Goal: Task Accomplishment & Management: Complete application form

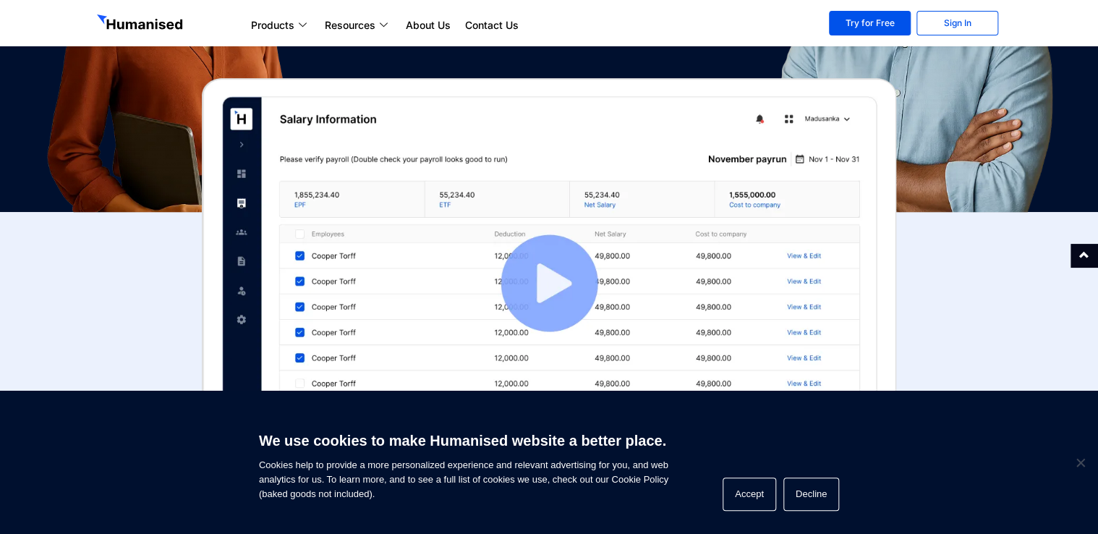
scroll to position [332, 0]
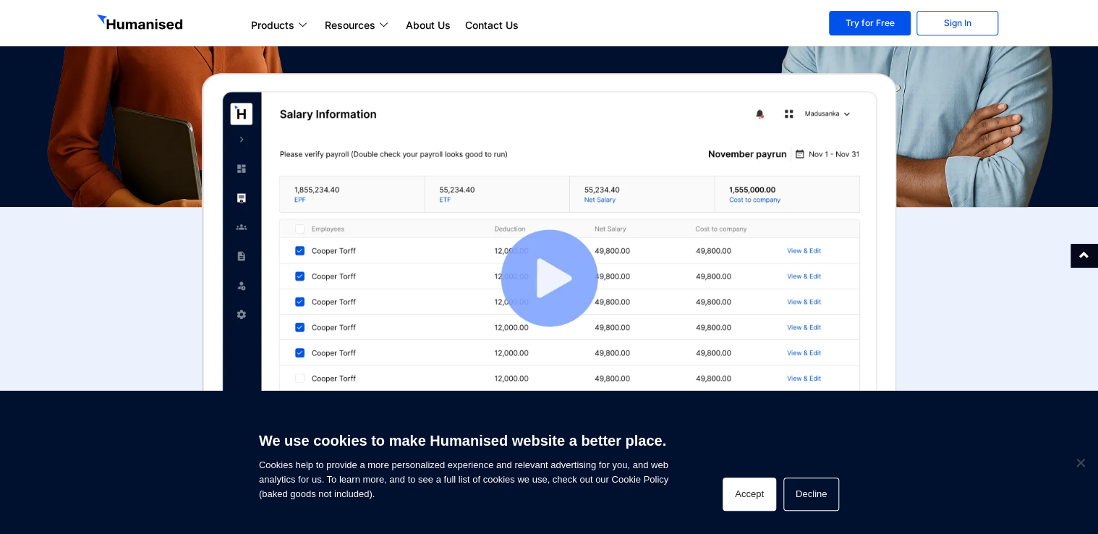
click at [746, 490] on button "Accept" at bounding box center [750, 493] width 54 height 33
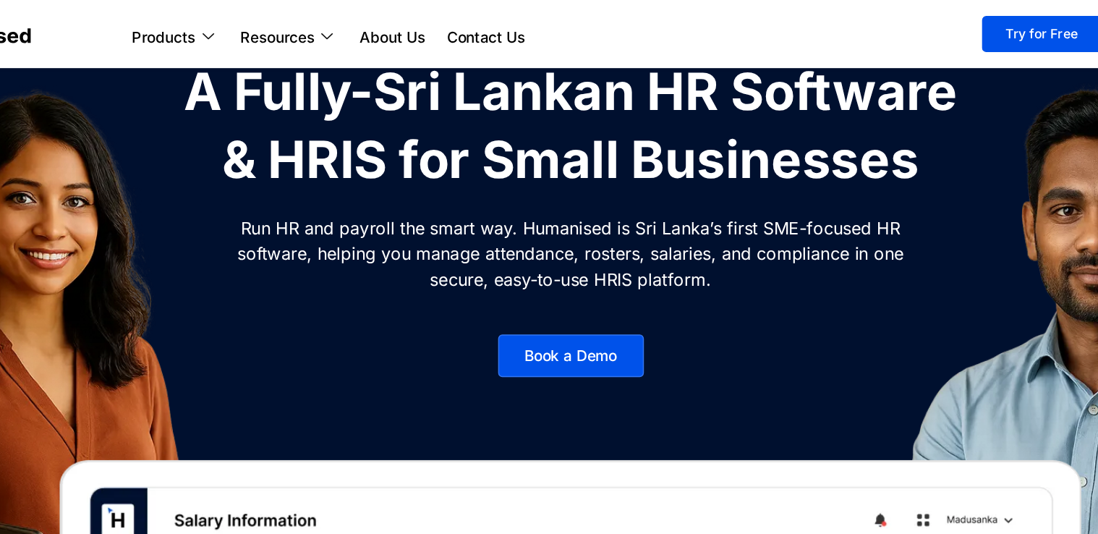
scroll to position [93, 0]
click at [504, 245] on link "Book a Demo" at bounding box center [549, 241] width 99 height 29
click at [877, 24] on link "Try for Free" at bounding box center [870, 23] width 82 height 25
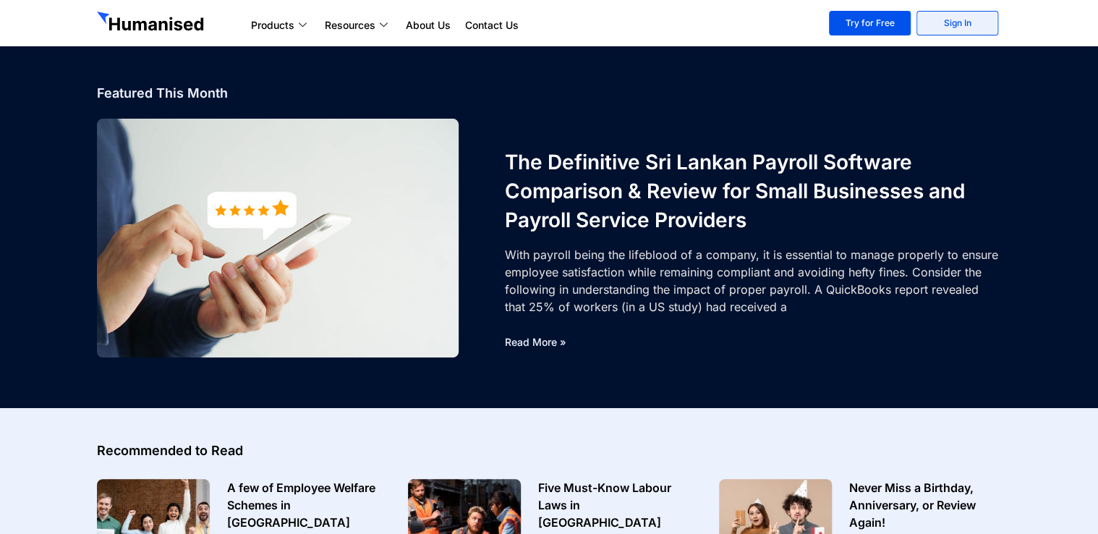
click at [945, 27] on link "Sign In" at bounding box center [957, 23] width 82 height 25
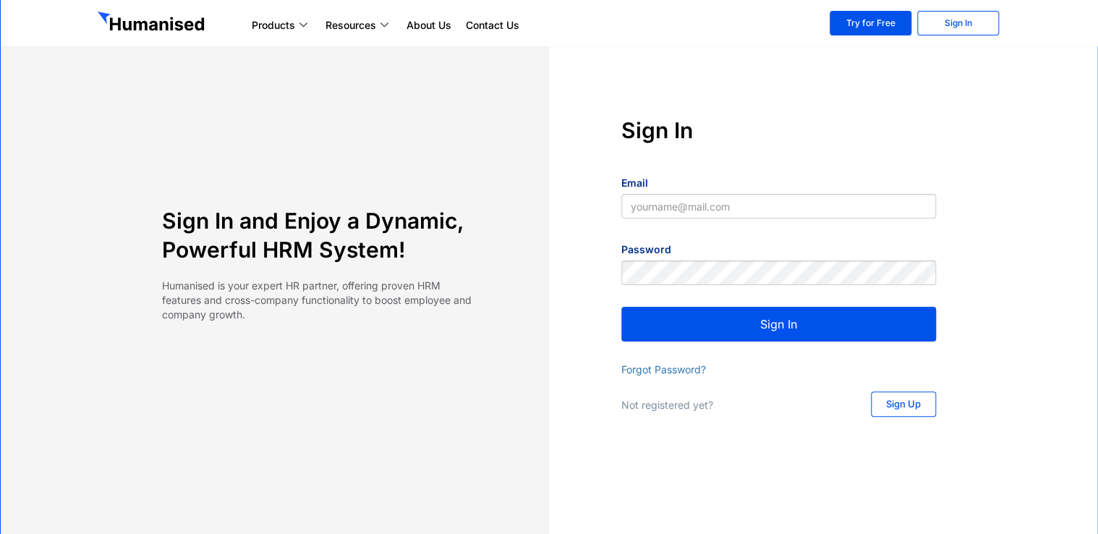
click at [906, 416] on div "Sign Up" at bounding box center [889, 405] width 95 height 28
click at [906, 412] on link "Sign Up" at bounding box center [903, 403] width 65 height 25
click at [903, 404] on span "Sign Up" at bounding box center [903, 403] width 35 height 9
